Goal: Task Accomplishment & Management: Use online tool/utility

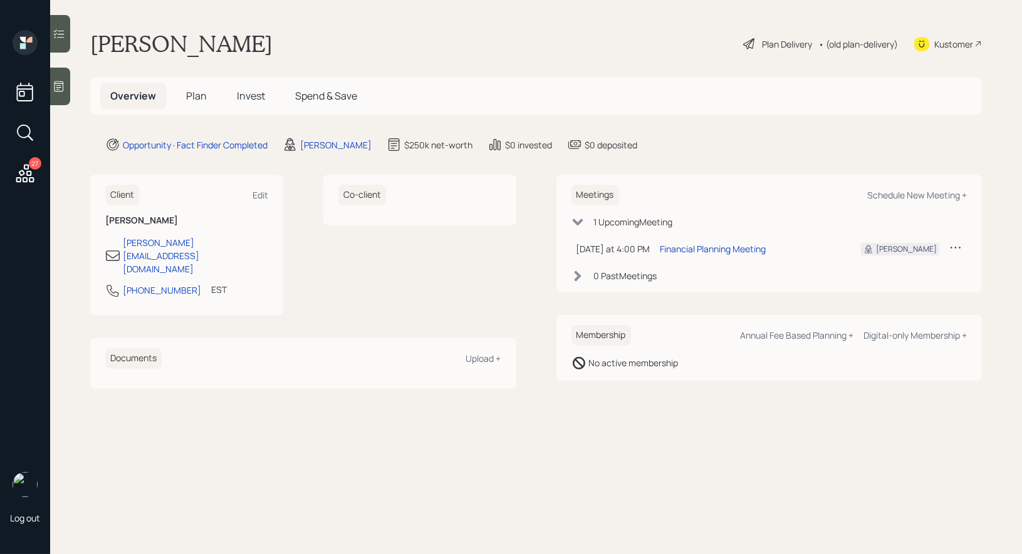
click at [755, 41] on div "Plan Delivery" at bounding box center [777, 43] width 71 height 15
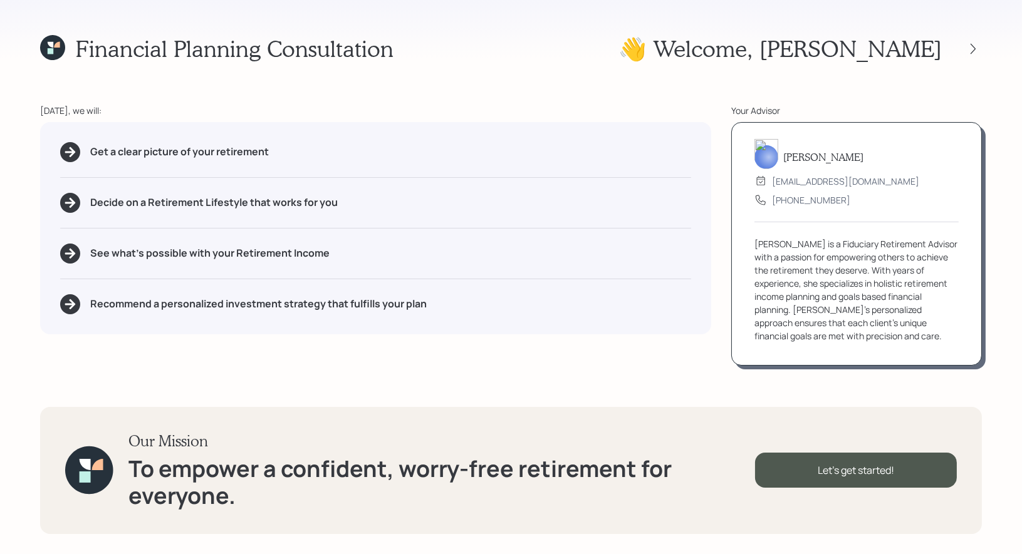
click at [54, 47] on icon at bounding box center [57, 45] width 6 height 6
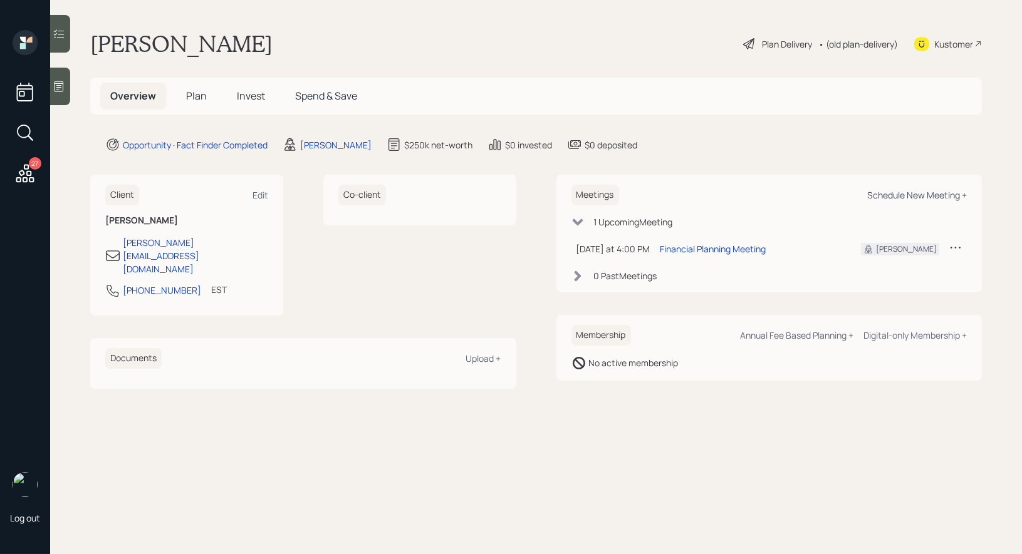
click at [914, 194] on div "Schedule New Meeting +" at bounding box center [917, 195] width 100 height 12
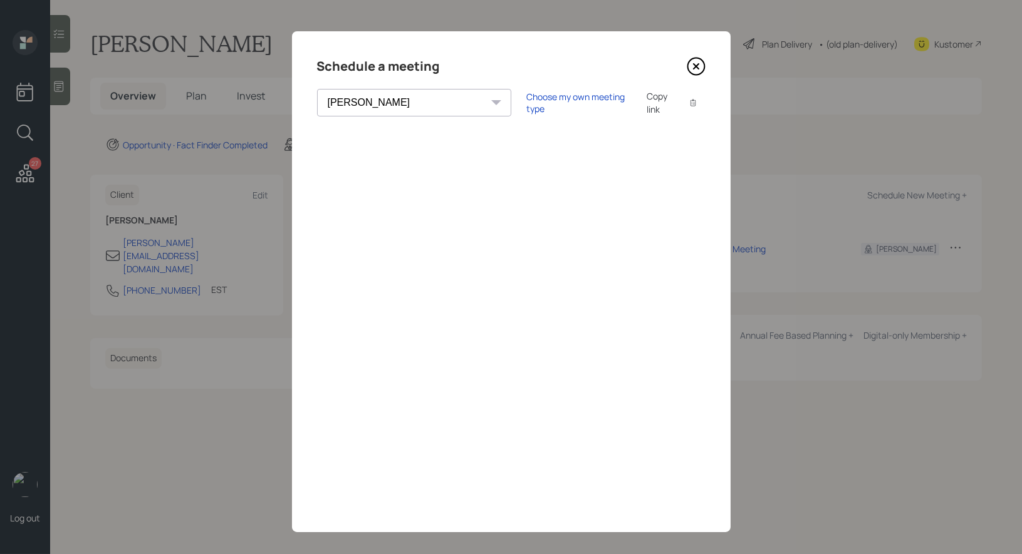
click at [398, 101] on select "Theresa Spinello Matthew Burke Aleksandra Szegda Eitan Bar-David Ian Yamey Trev…" at bounding box center [414, 103] width 194 height 28
select select "round-robin"
click at [695, 65] on icon at bounding box center [695, 66] width 5 height 5
